Goal: Book appointment/travel/reservation

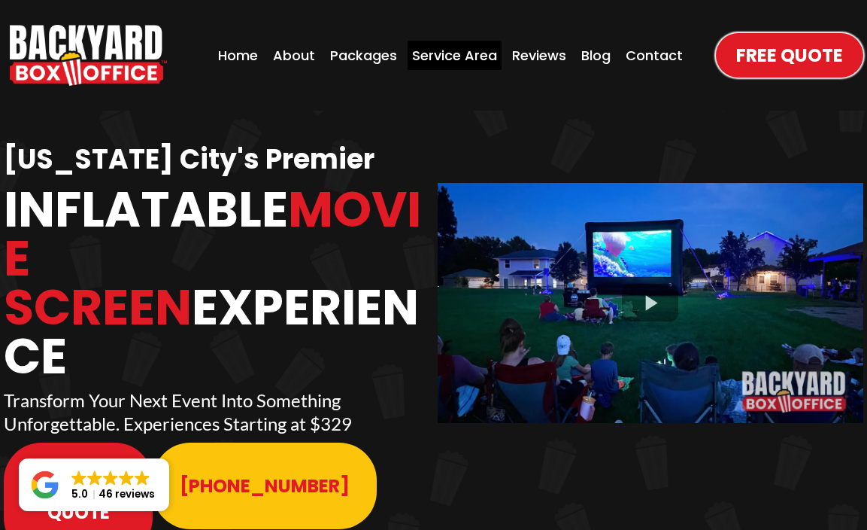
click at [447, 56] on div "Service Area" at bounding box center [455, 55] width 94 height 29
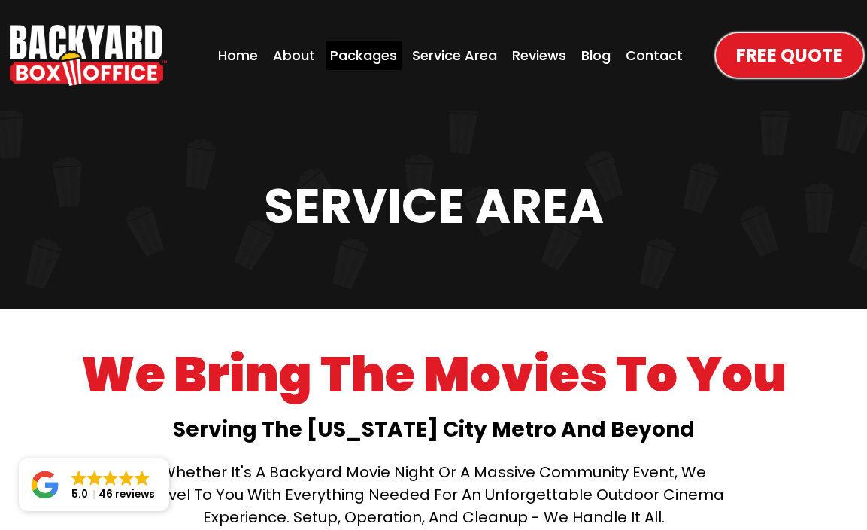
click at [367, 52] on div "Packages" at bounding box center [364, 55] width 76 height 29
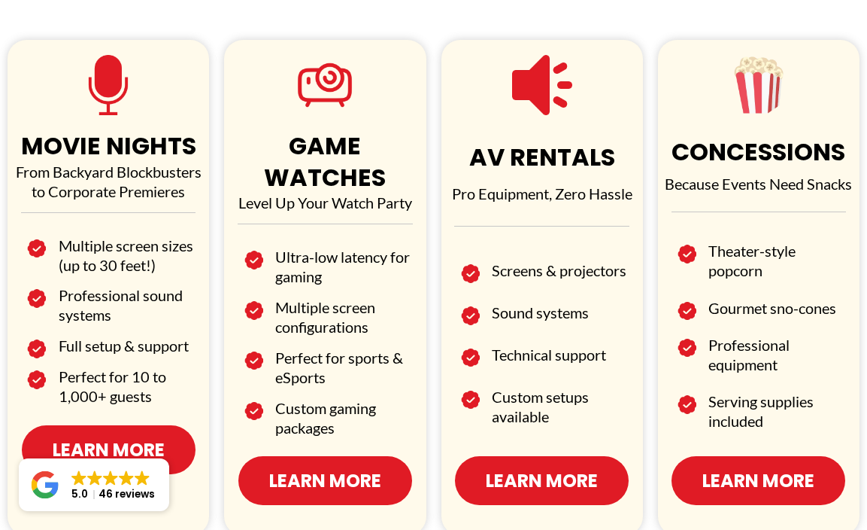
scroll to position [900, 0]
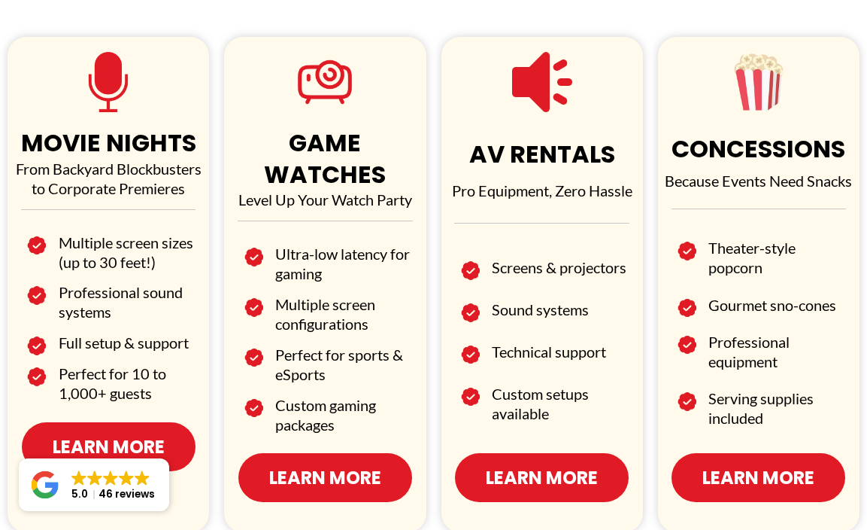
click at [314, 477] on span "Learn More" at bounding box center [325, 477] width 112 height 26
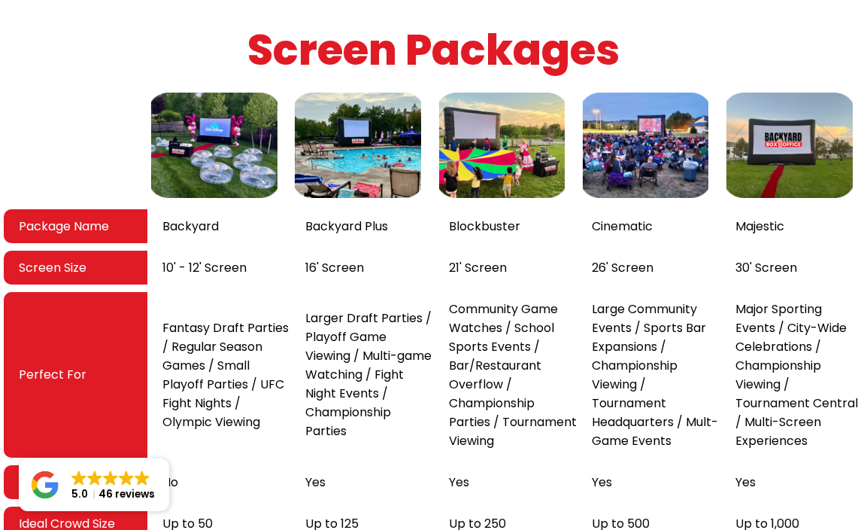
scroll to position [2683, 0]
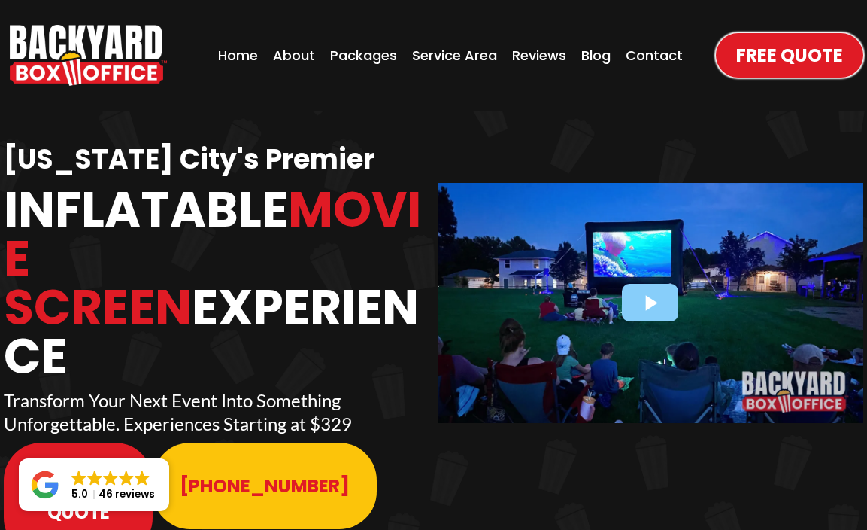
click at [656, 302] on div at bounding box center [651, 303] width 427 height 240
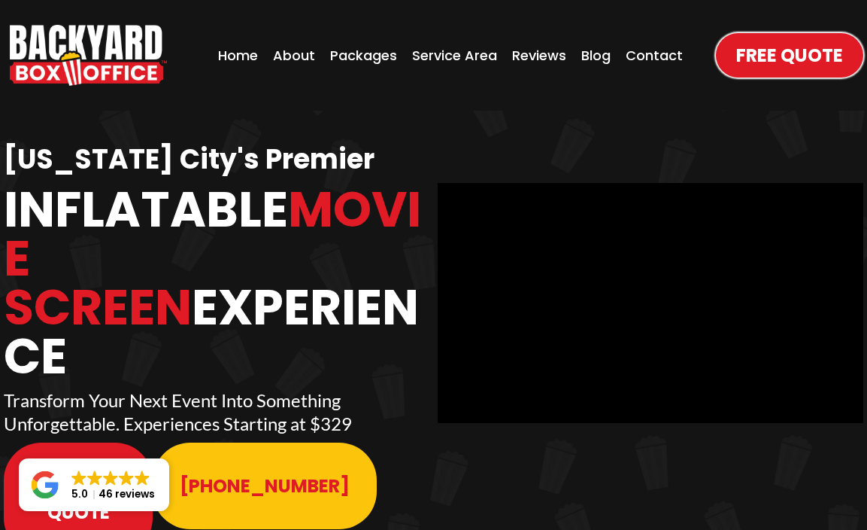
click at [454, 424] on div "Free Quote 913-214-1202 Free Quote 913-214-1202" at bounding box center [433, 499] width 867 height 150
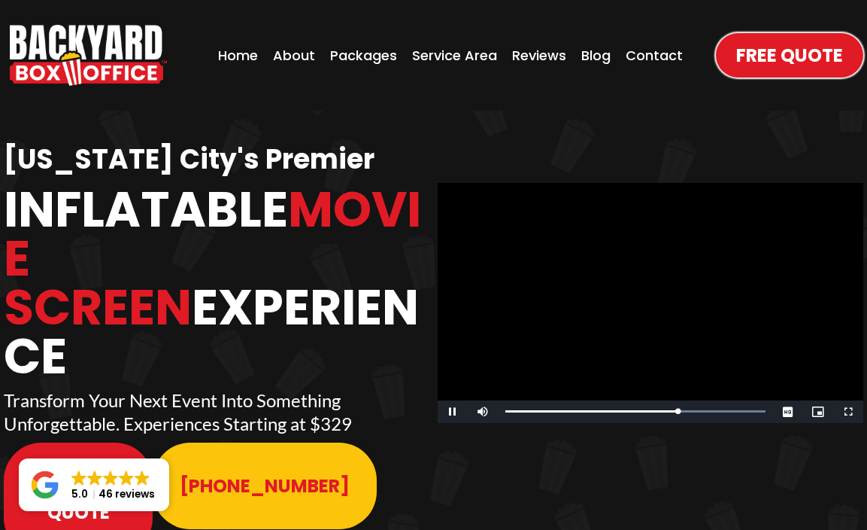
click at [452, 424] on div "Free Quote 913-214-1202 Free Quote 913-214-1202" at bounding box center [433, 499] width 867 height 150
click at [457, 412] on span "Video Player" at bounding box center [453, 412] width 30 height 0
click at [360, 56] on div "Packages" at bounding box center [364, 55] width 76 height 29
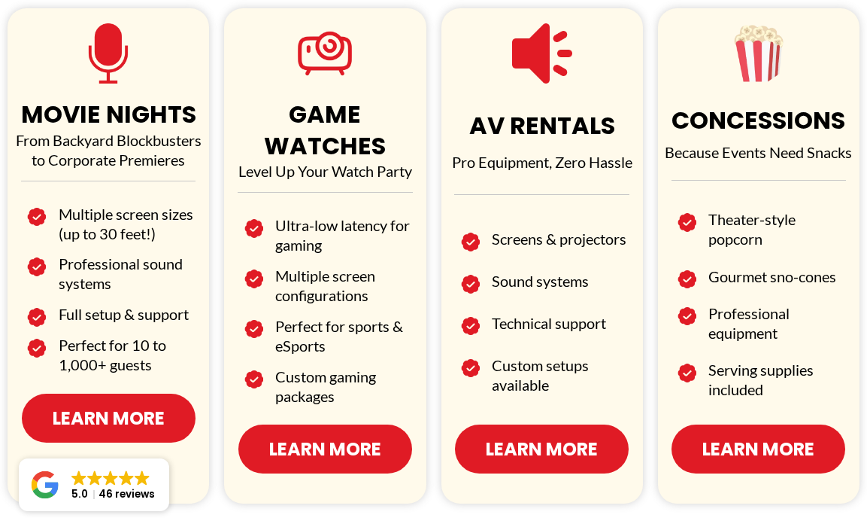
scroll to position [931, 0]
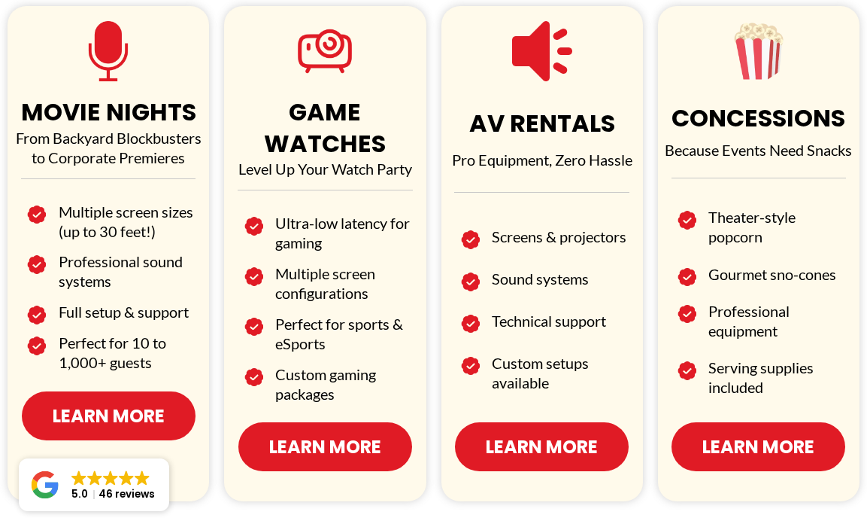
click at [342, 445] on span "Learn More" at bounding box center [325, 446] width 112 height 26
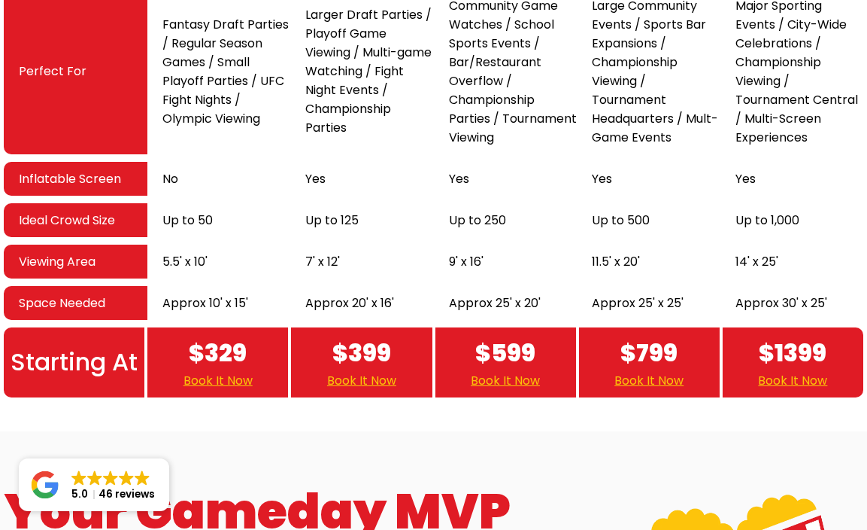
scroll to position [2996, 0]
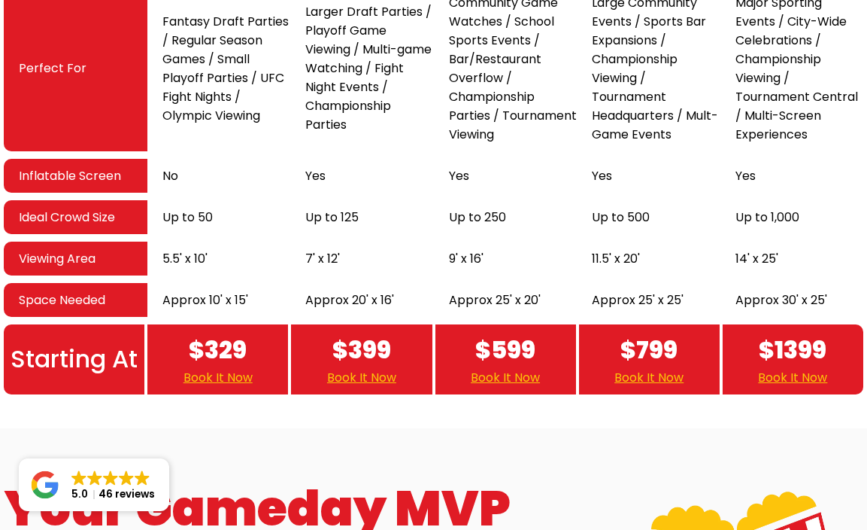
click at [217, 368] on link "Book It Now" at bounding box center [218, 377] width 69 height 19
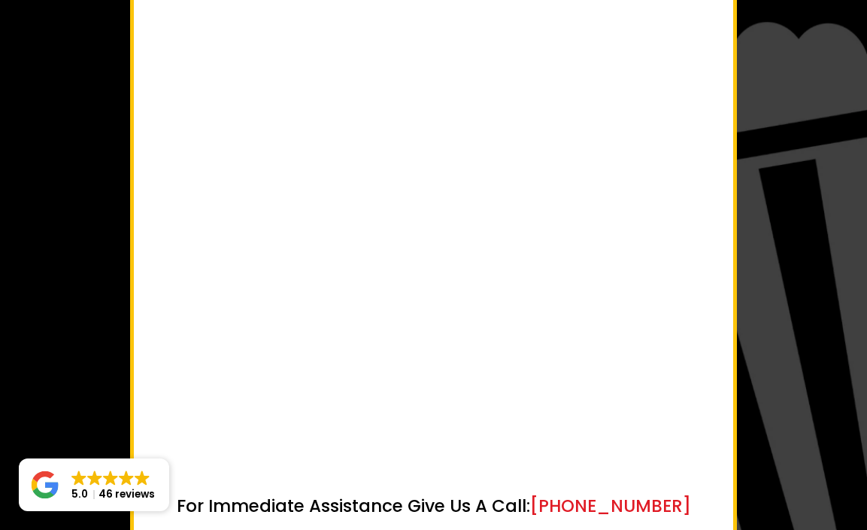
scroll to position [378, 0]
